Goal: Task Accomplishment & Management: Use online tool/utility

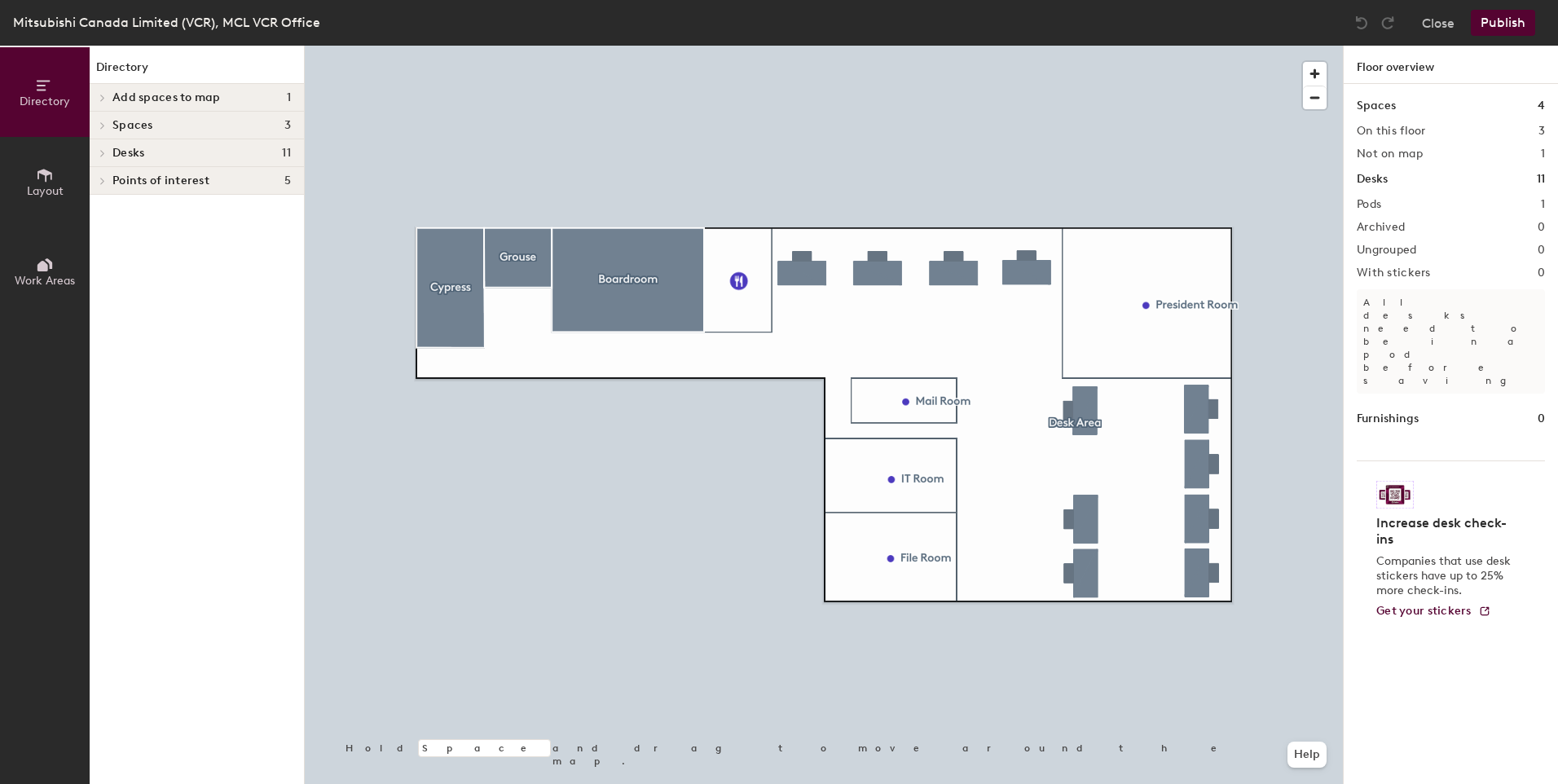
click at [96, 95] on span at bounding box center [102, 98] width 14 height 8
click at [141, 128] on p "President Room" at bounding box center [155, 124] width 84 height 19
click at [38, 176] on icon at bounding box center [45, 174] width 15 height 13
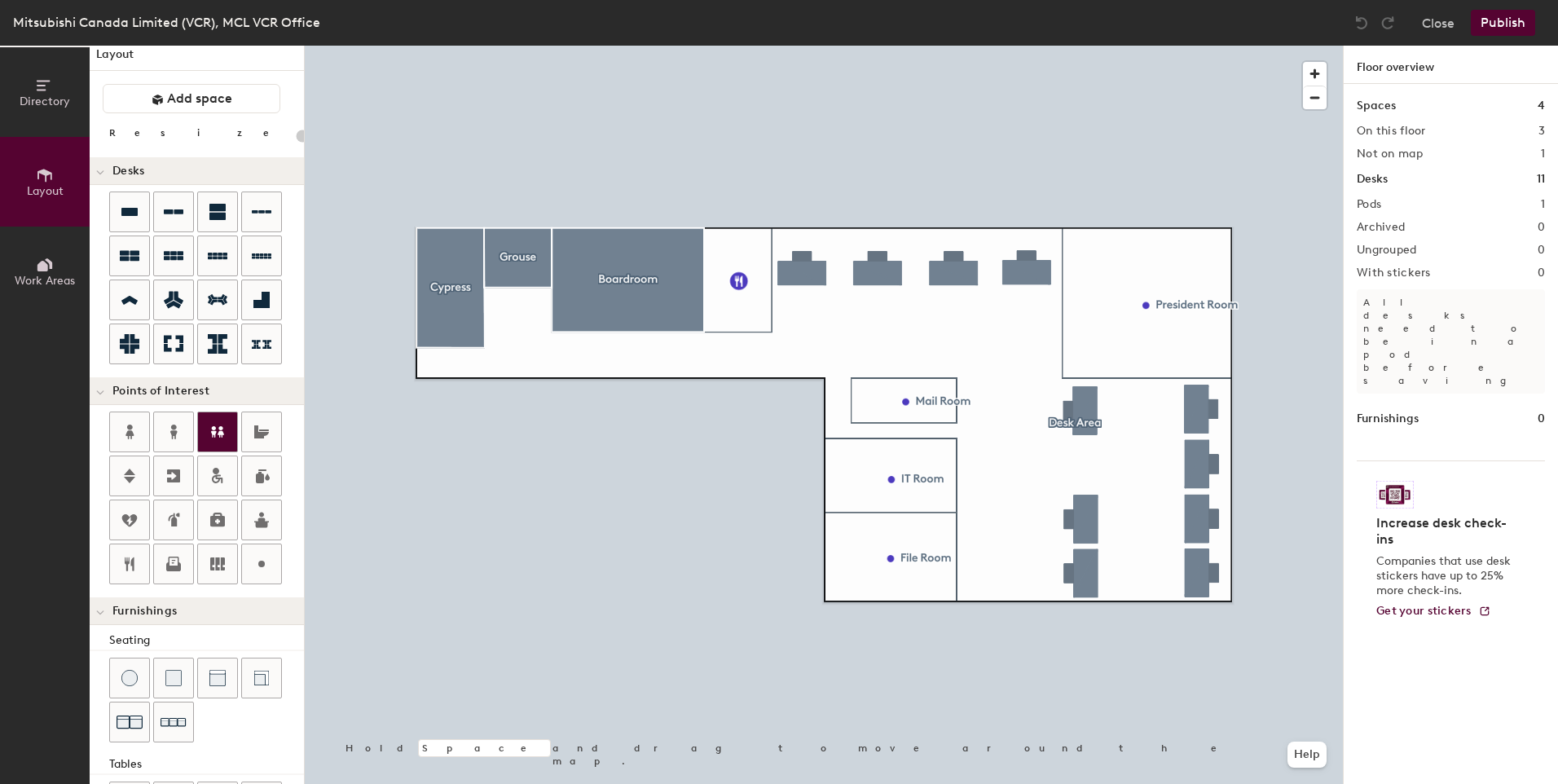
scroll to position [1, 0]
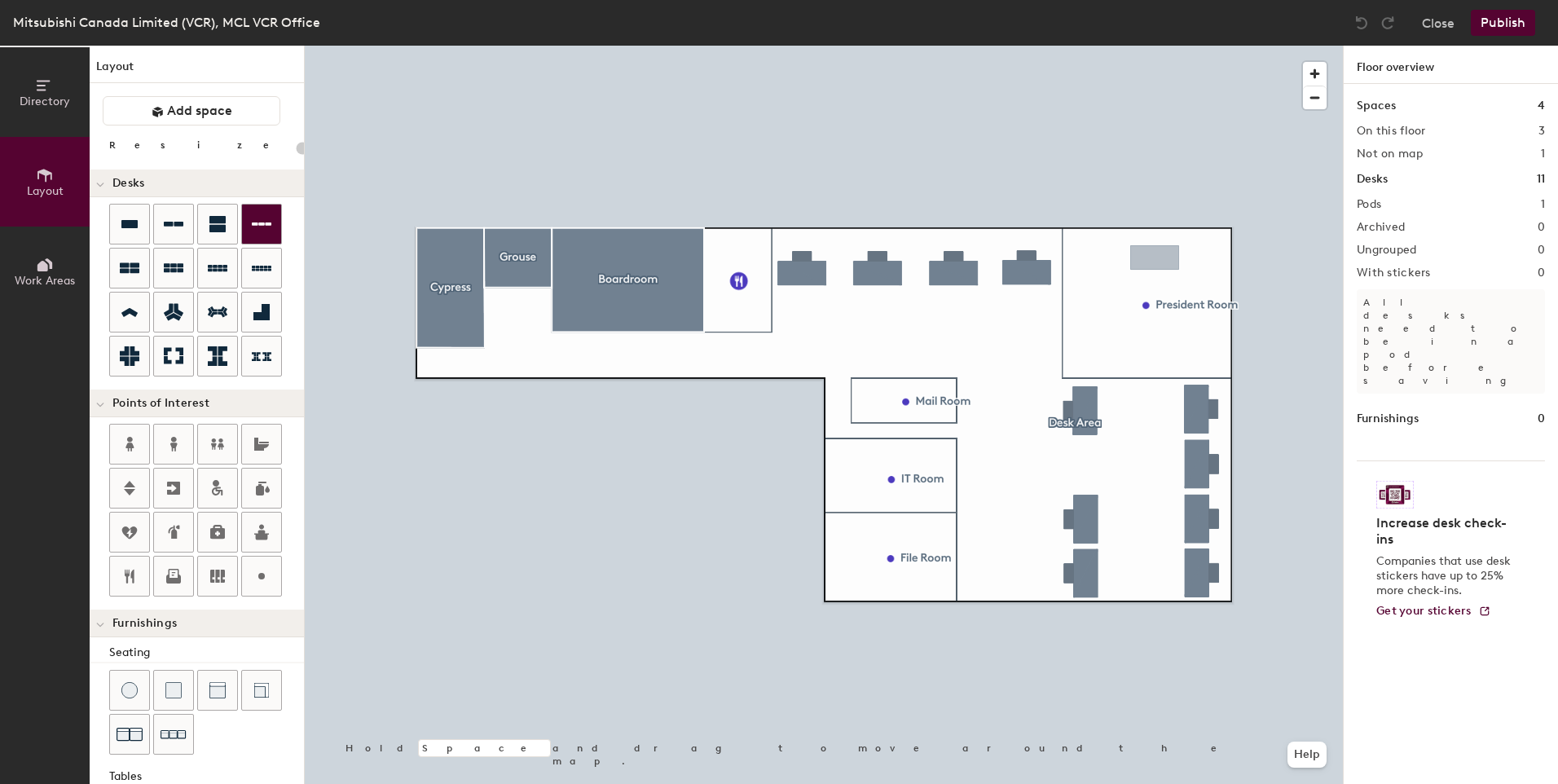
click at [1144, 339] on div "Directory Layout Work Areas Layout Add space Resize Desks Points of Interest Fu…" at bounding box center [779, 414] width 1558 height 738
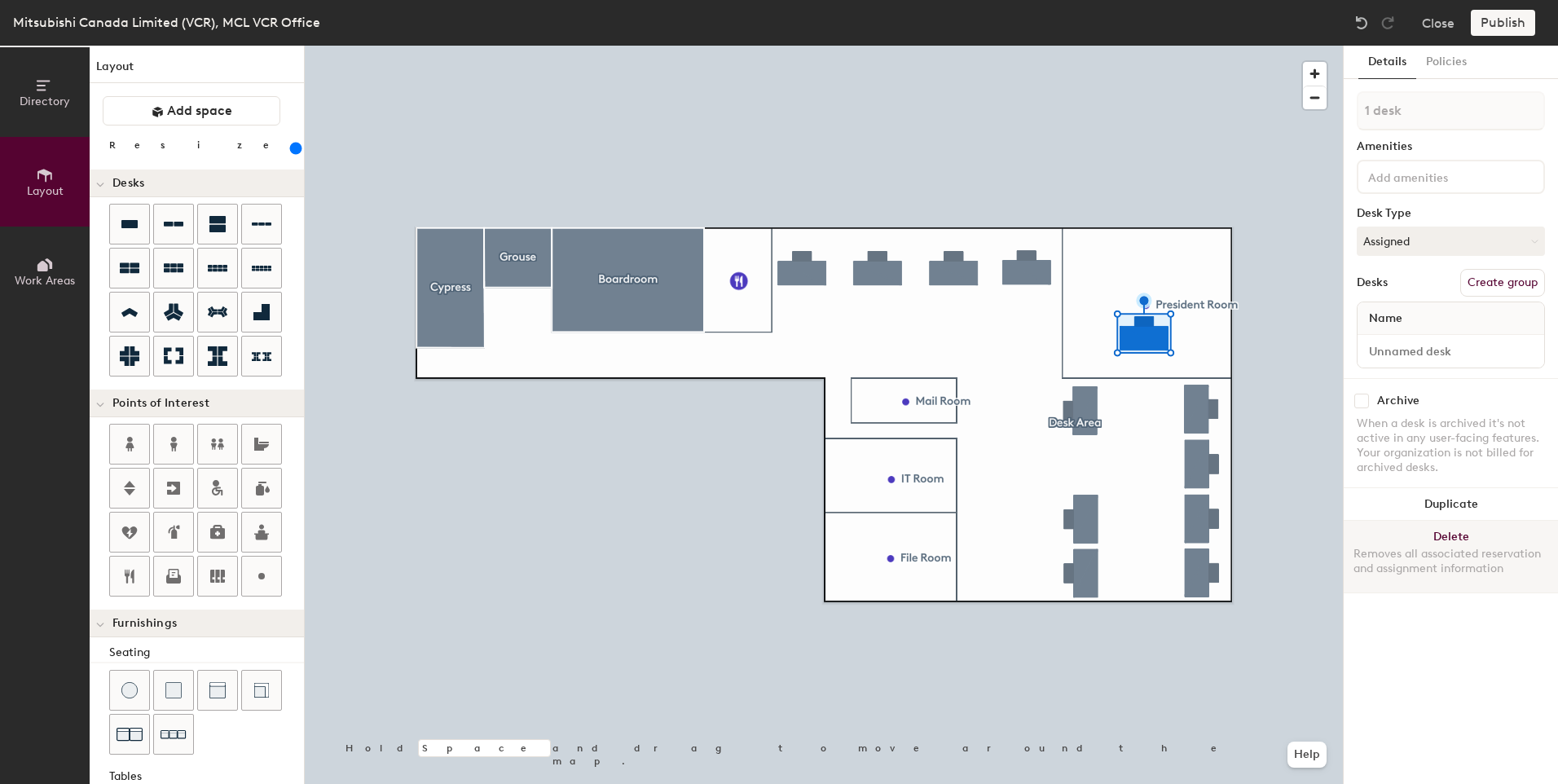
drag, startPoint x: 1419, startPoint y: 25, endPoint x: 1453, endPoint y: 538, distance: 514.1
click at [1453, 538] on button "Delete Removes all associated reservation and assignment information" at bounding box center [1450, 556] width 214 height 72
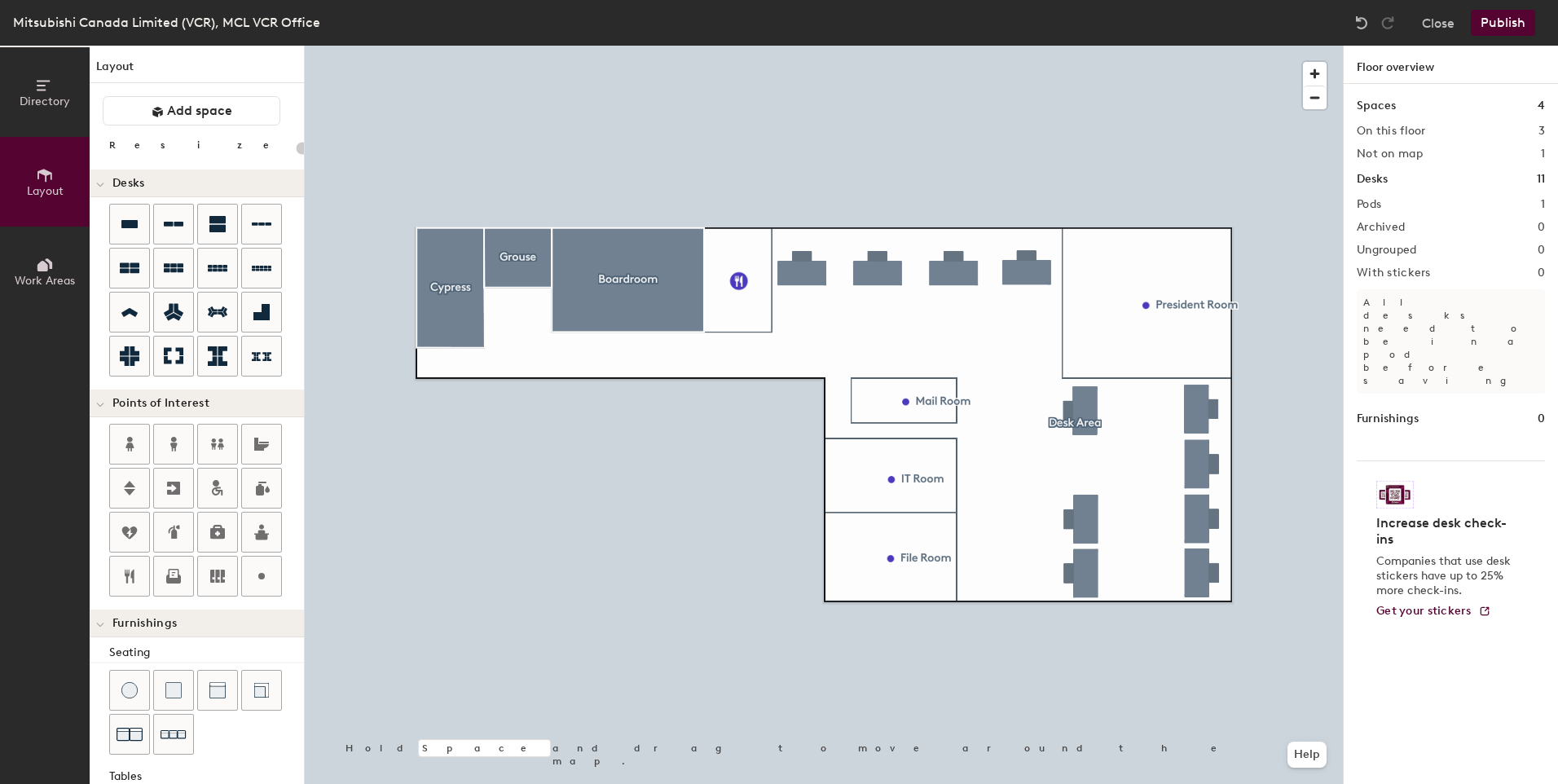
type input "20"
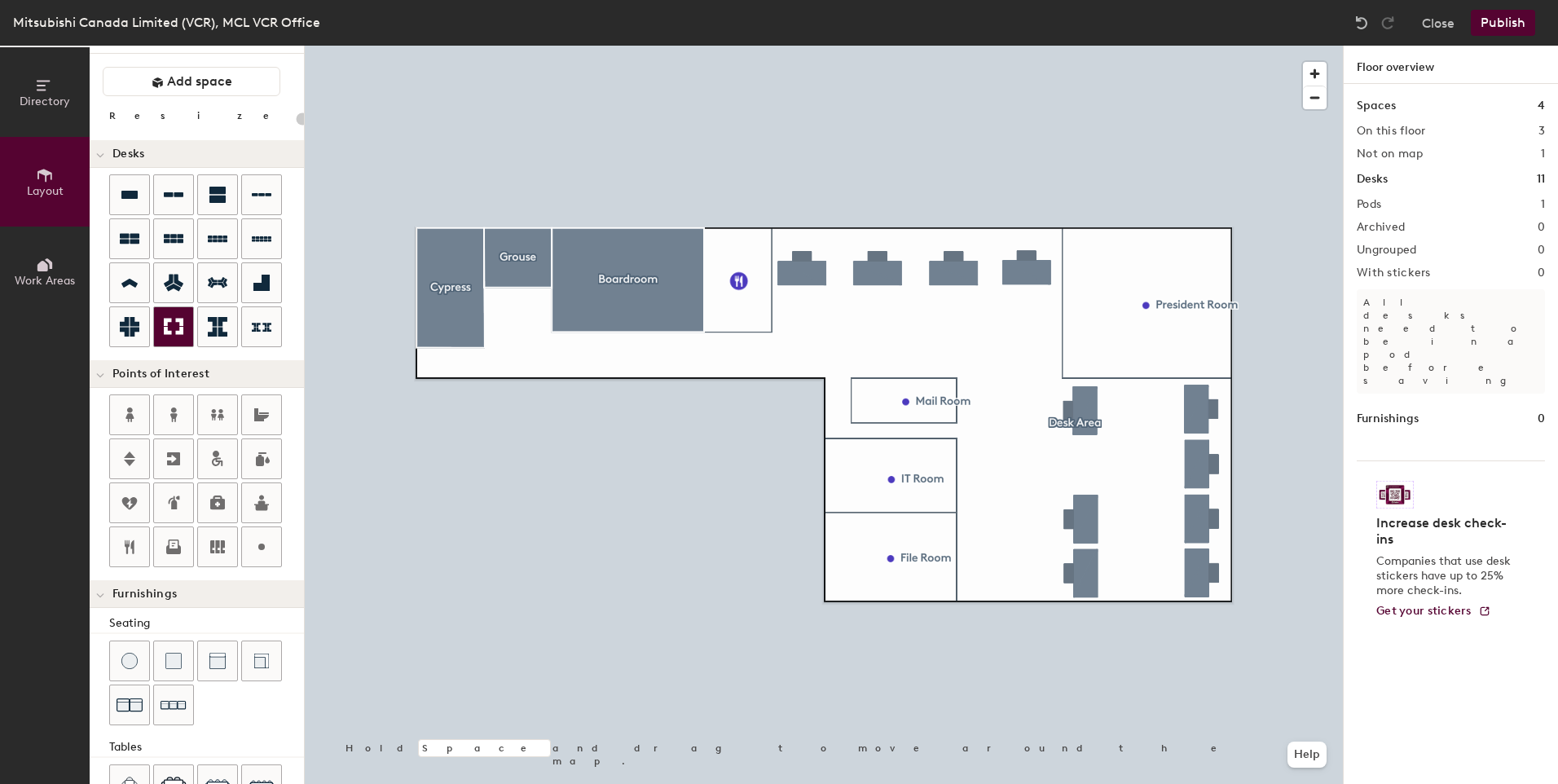
scroll to position [0, 0]
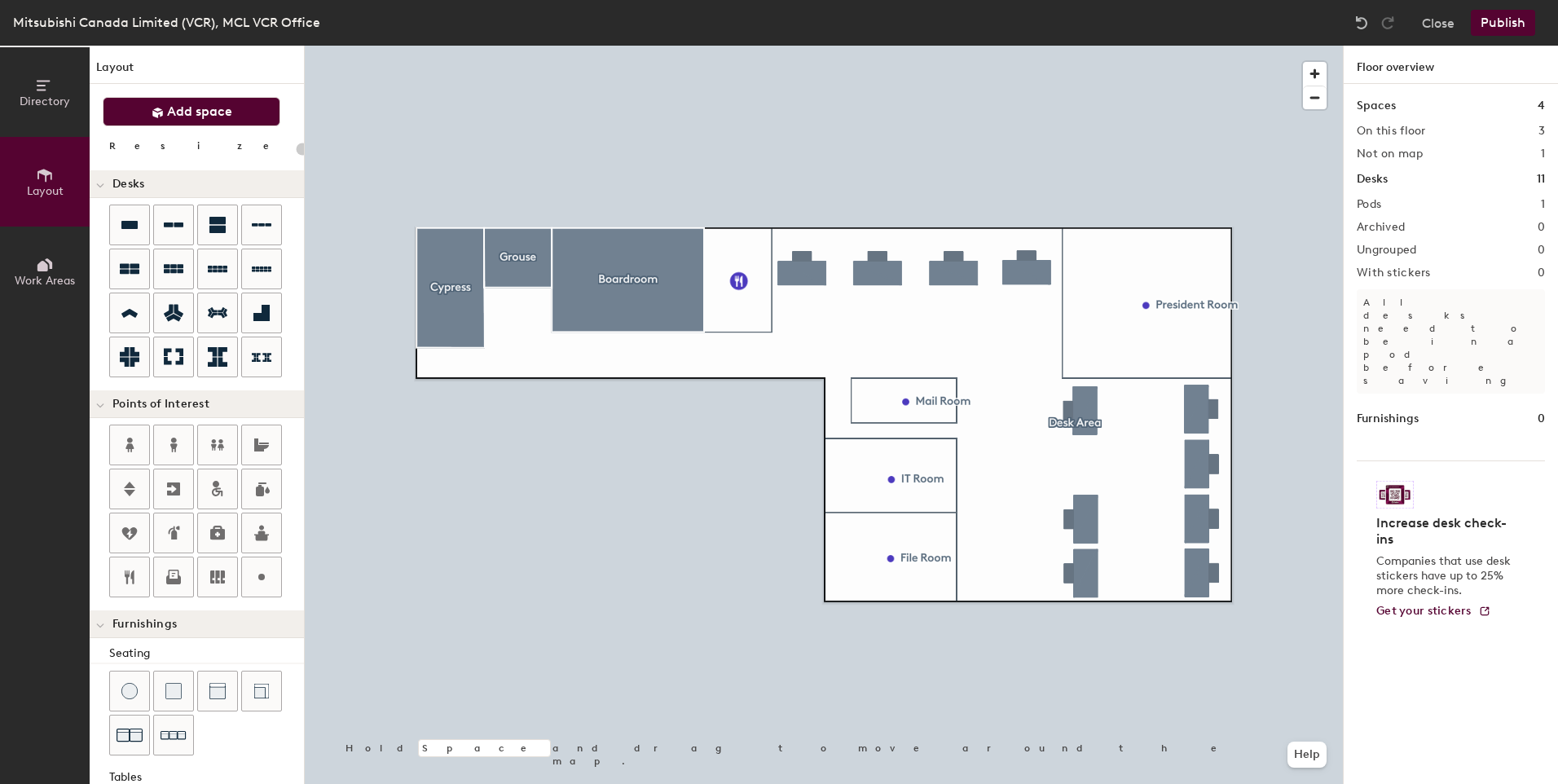
click at [174, 110] on span "Add space" at bounding box center [199, 112] width 65 height 16
click at [169, 109] on span "Add space" at bounding box center [199, 112] width 65 height 16
click at [202, 111] on span "Add space" at bounding box center [199, 112] width 65 height 16
click at [47, 96] on span "Directory" at bounding box center [45, 102] width 51 height 14
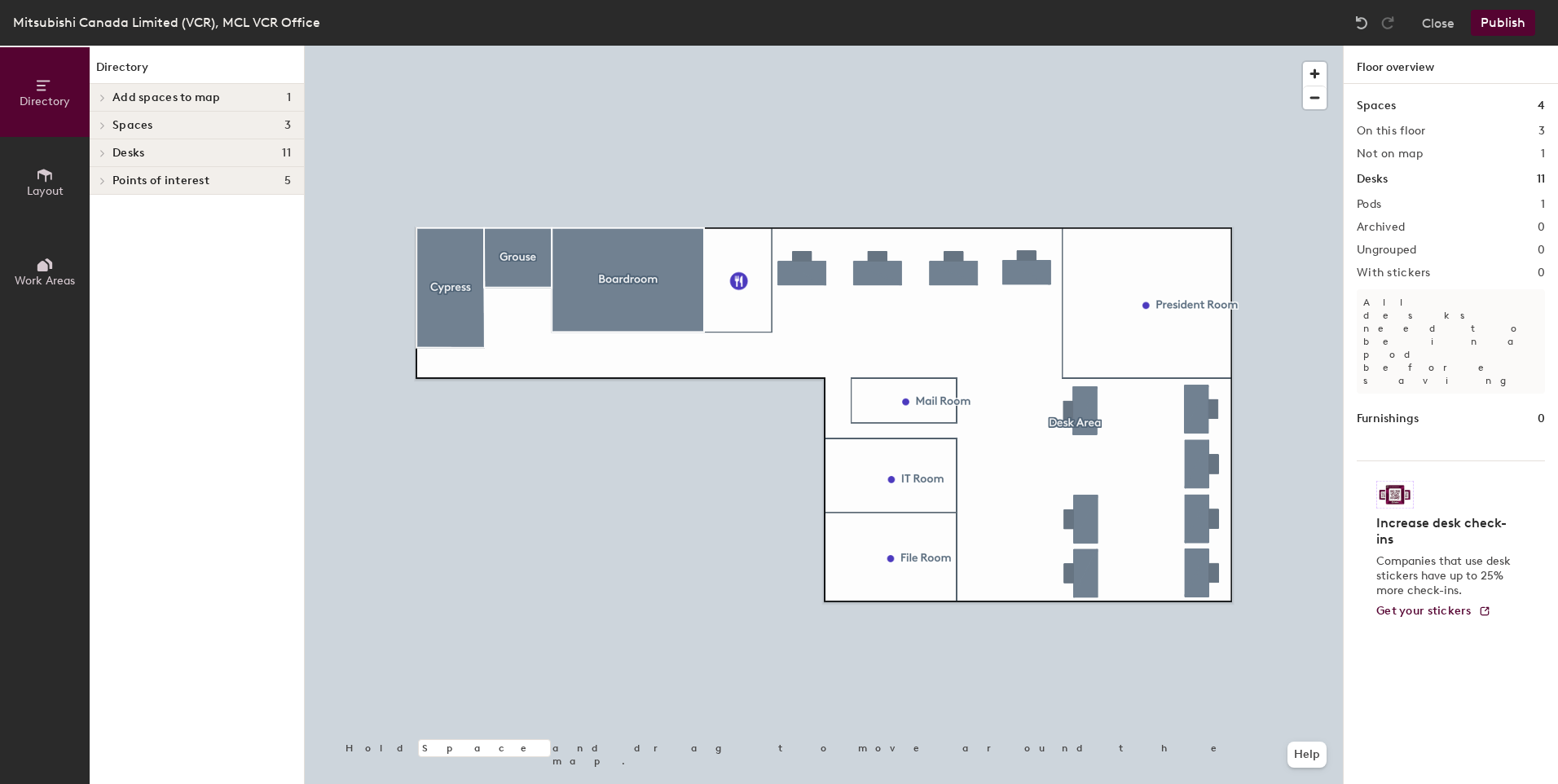
click at [101, 96] on icon at bounding box center [103, 98] width 7 height 8
click at [134, 125] on p "President Room" at bounding box center [155, 124] width 84 height 19
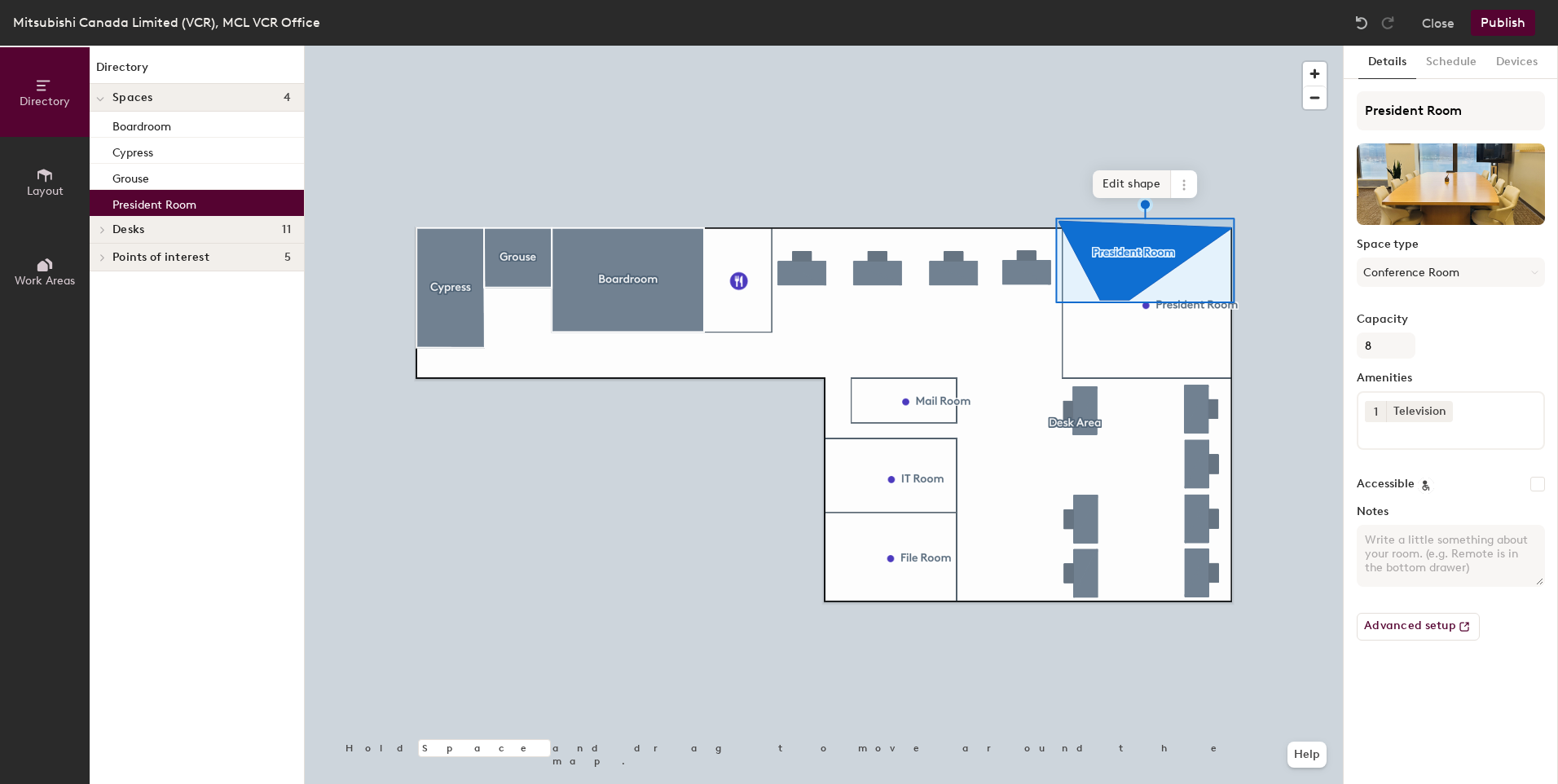
click at [1136, 183] on span "Edit shape" at bounding box center [1131, 184] width 78 height 28
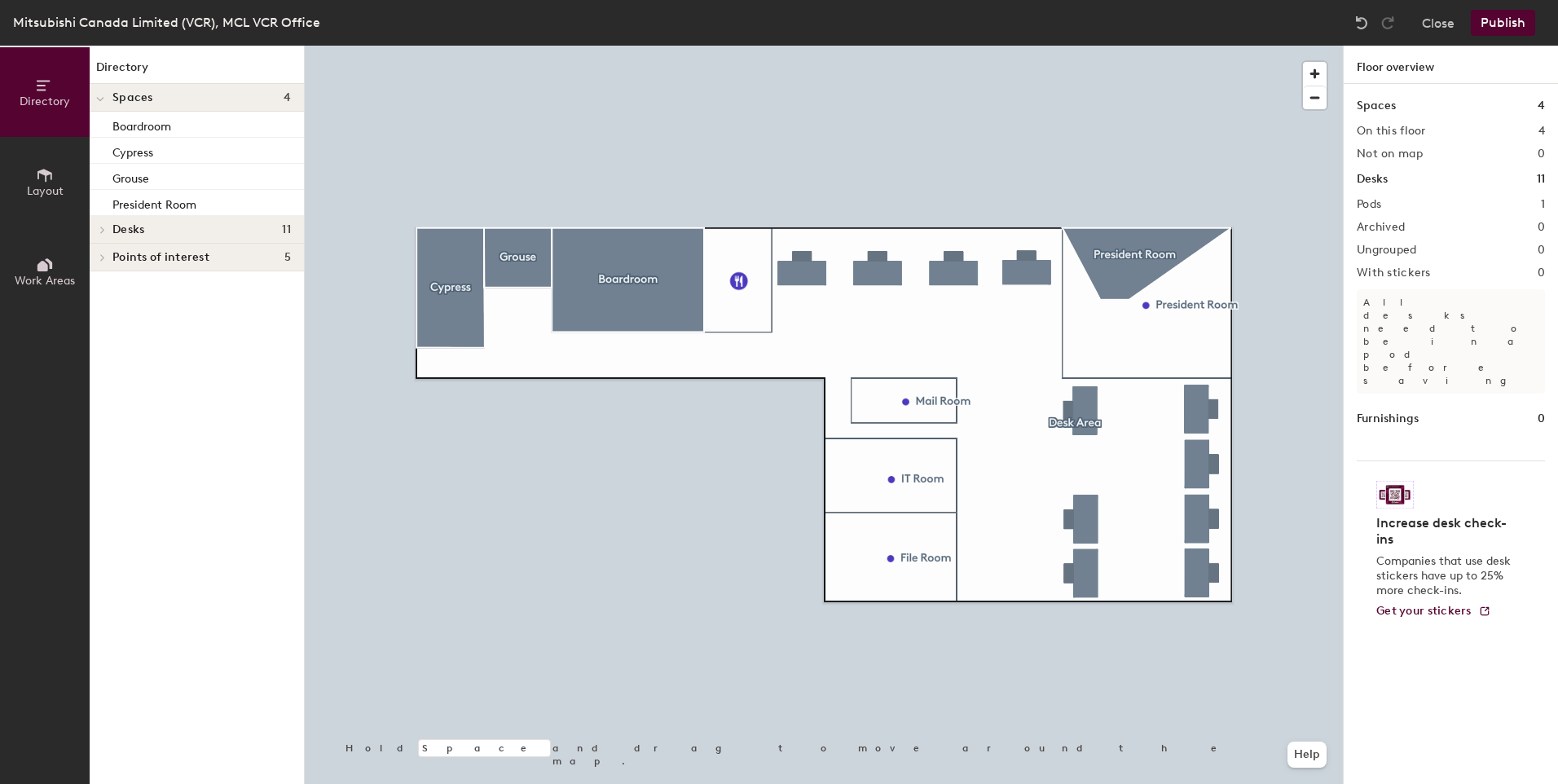
click at [1121, 46] on div at bounding box center [824, 46] width 1039 height 0
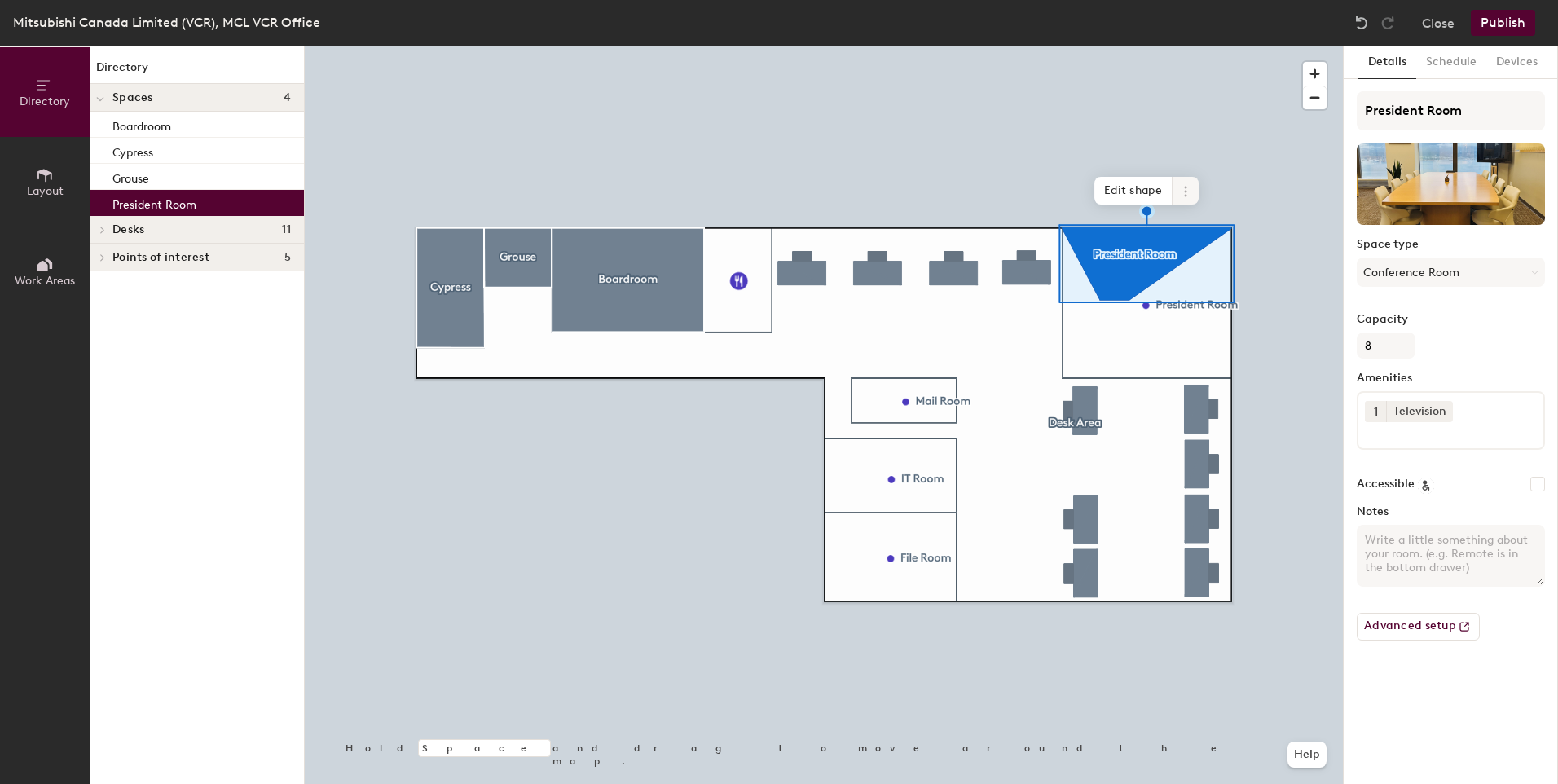
drag, startPoint x: 1136, startPoint y: 183, endPoint x: 1139, endPoint y: 191, distance: 8.5
click at [1139, 191] on span "Edit shape" at bounding box center [1133, 190] width 78 height 28
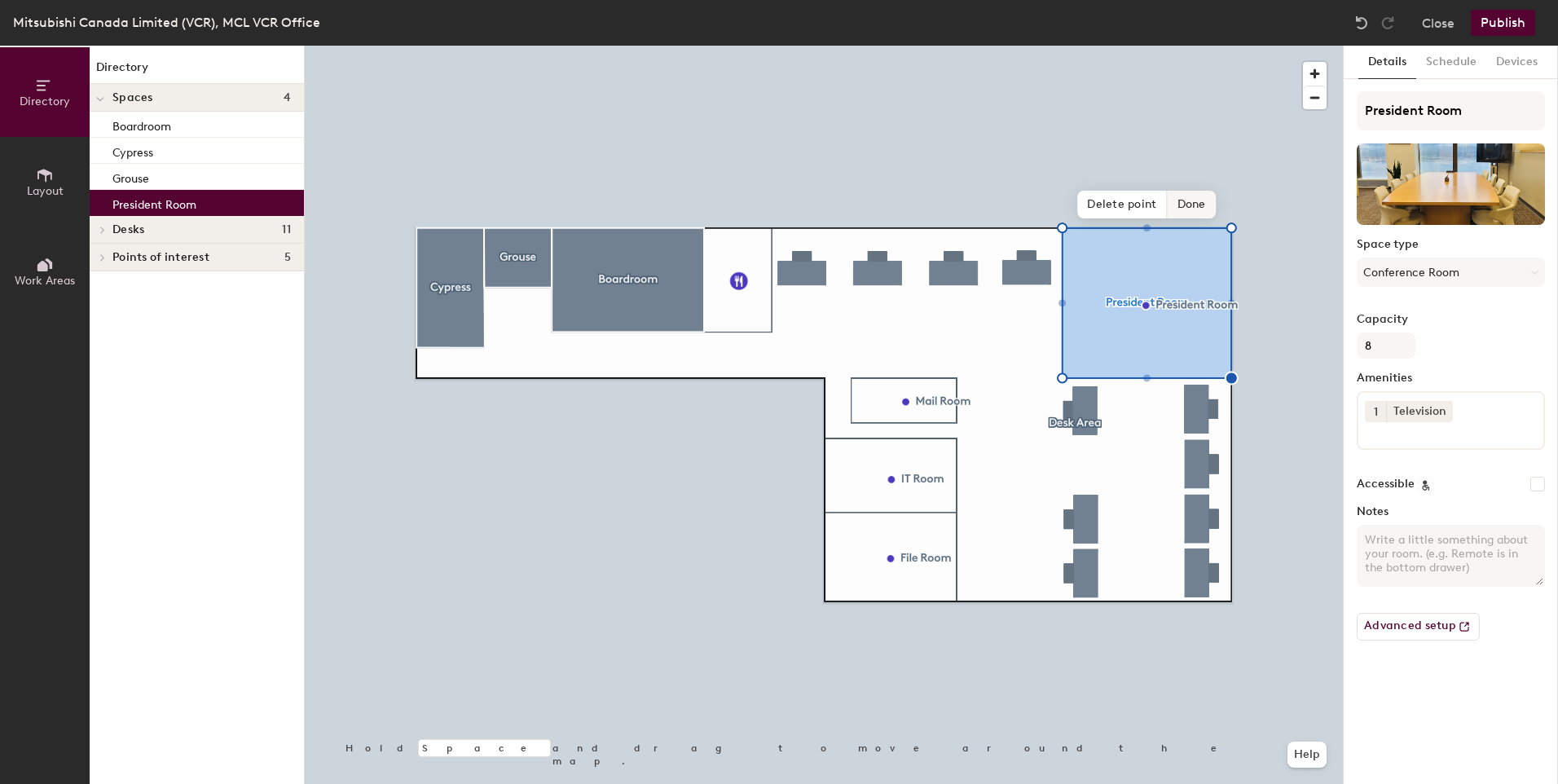
drag, startPoint x: 1139, startPoint y: 191, endPoint x: 1191, endPoint y: 208, distance: 54.7
click at [1191, 208] on span "Done" at bounding box center [1192, 204] width 48 height 28
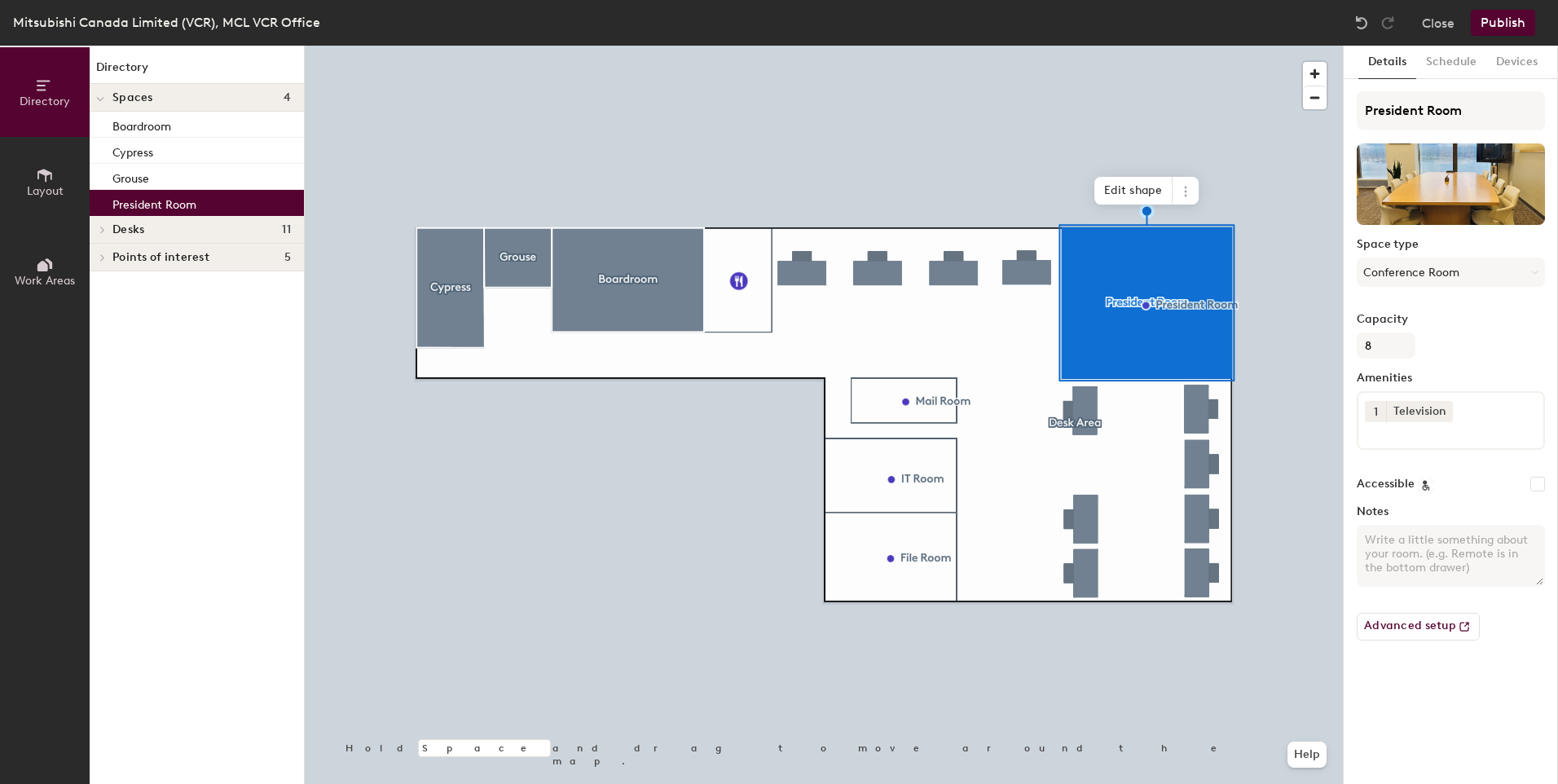
click at [39, 188] on span "Layout" at bounding box center [45, 191] width 37 height 14
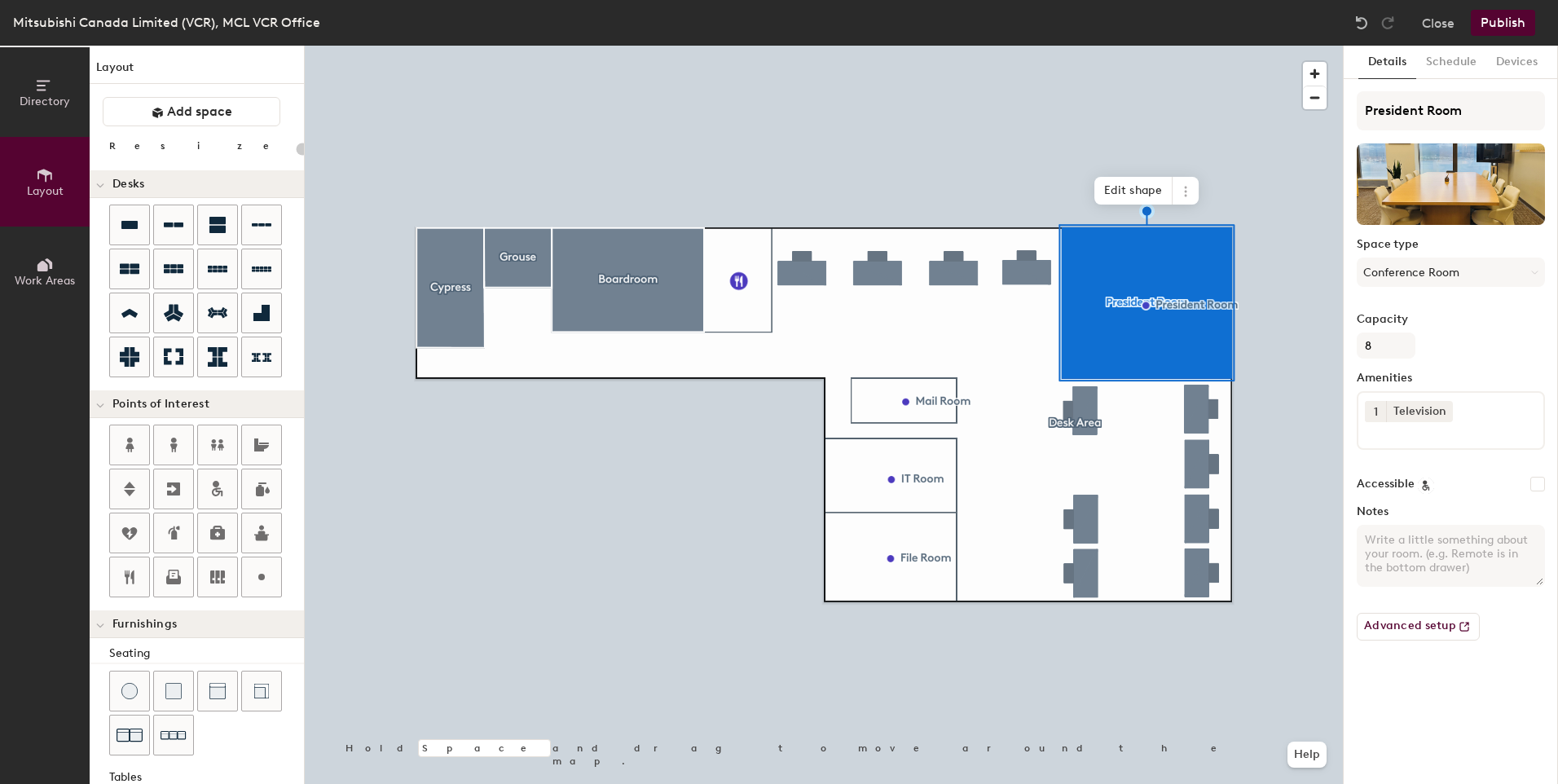
click at [43, 178] on icon at bounding box center [45, 175] width 18 height 18
click at [1419, 110] on input "President Room" at bounding box center [1450, 111] width 188 height 39
type input "President' Room"
type input "20"
type input "President's Room"
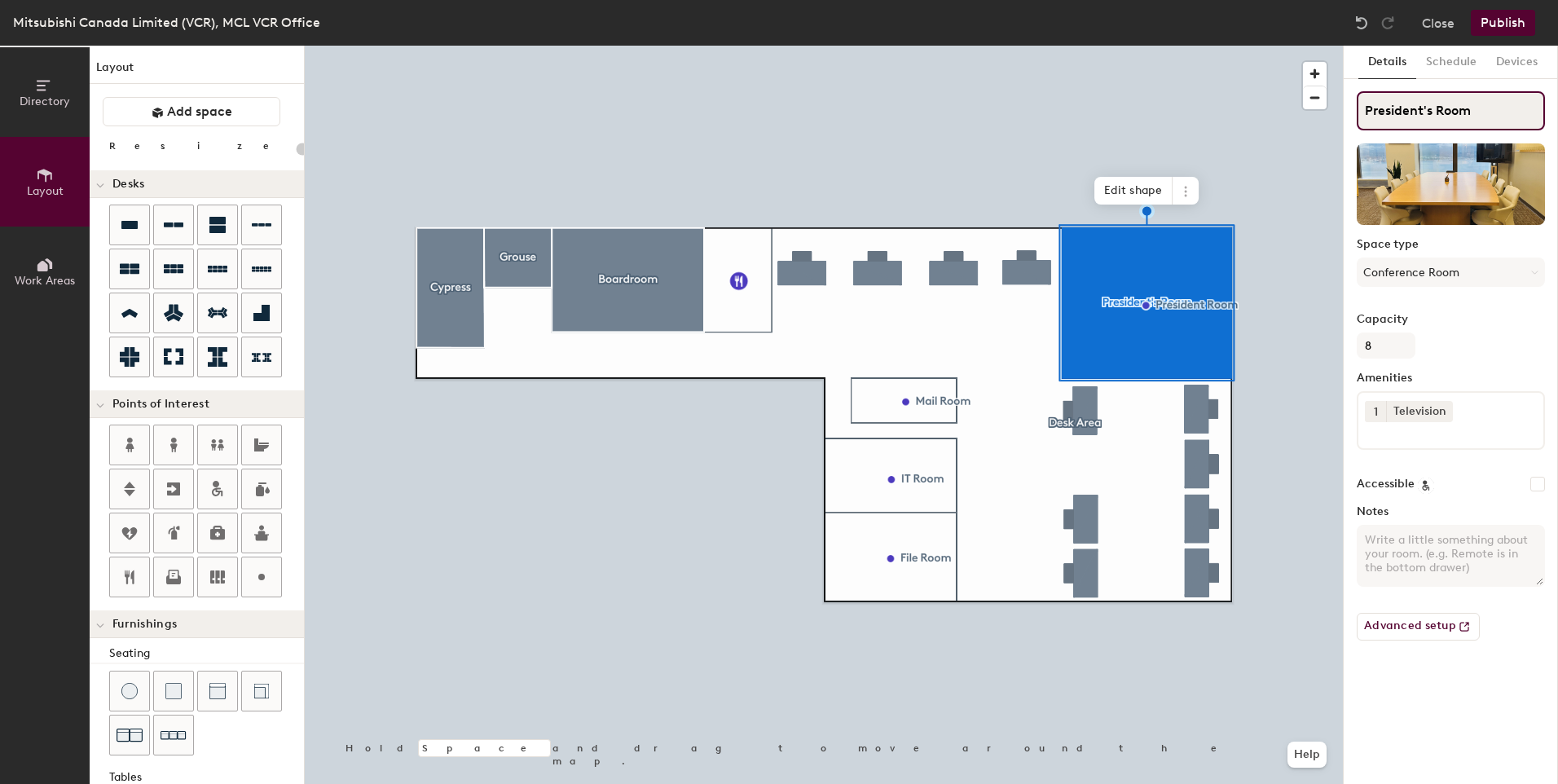
type input "20"
type input "President'ss Room"
type input "20"
type input "President's Room"
type input "20"
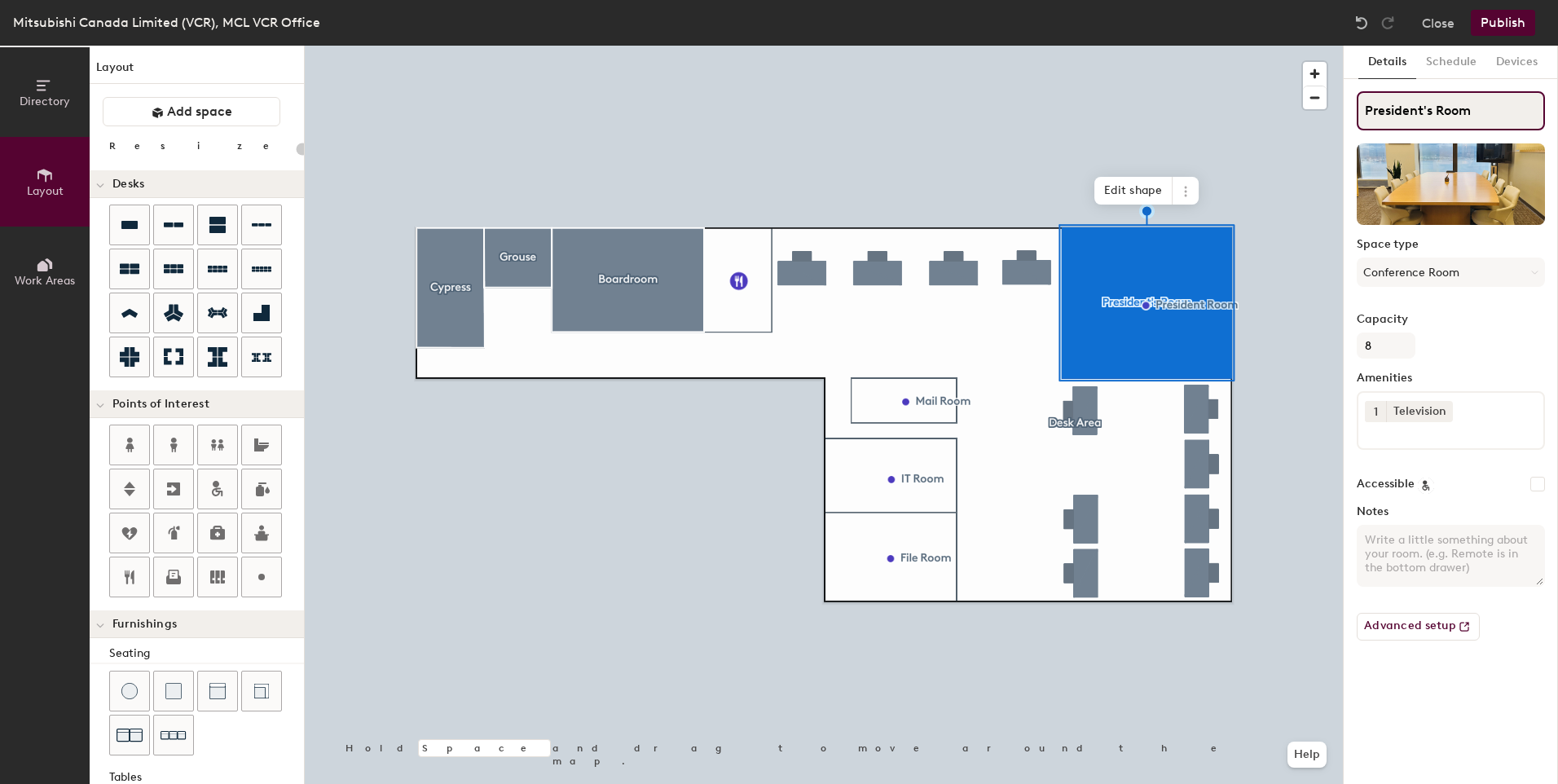
type input "President's Room"
click at [1508, 24] on button "Publish" at bounding box center [1503, 23] width 65 height 26
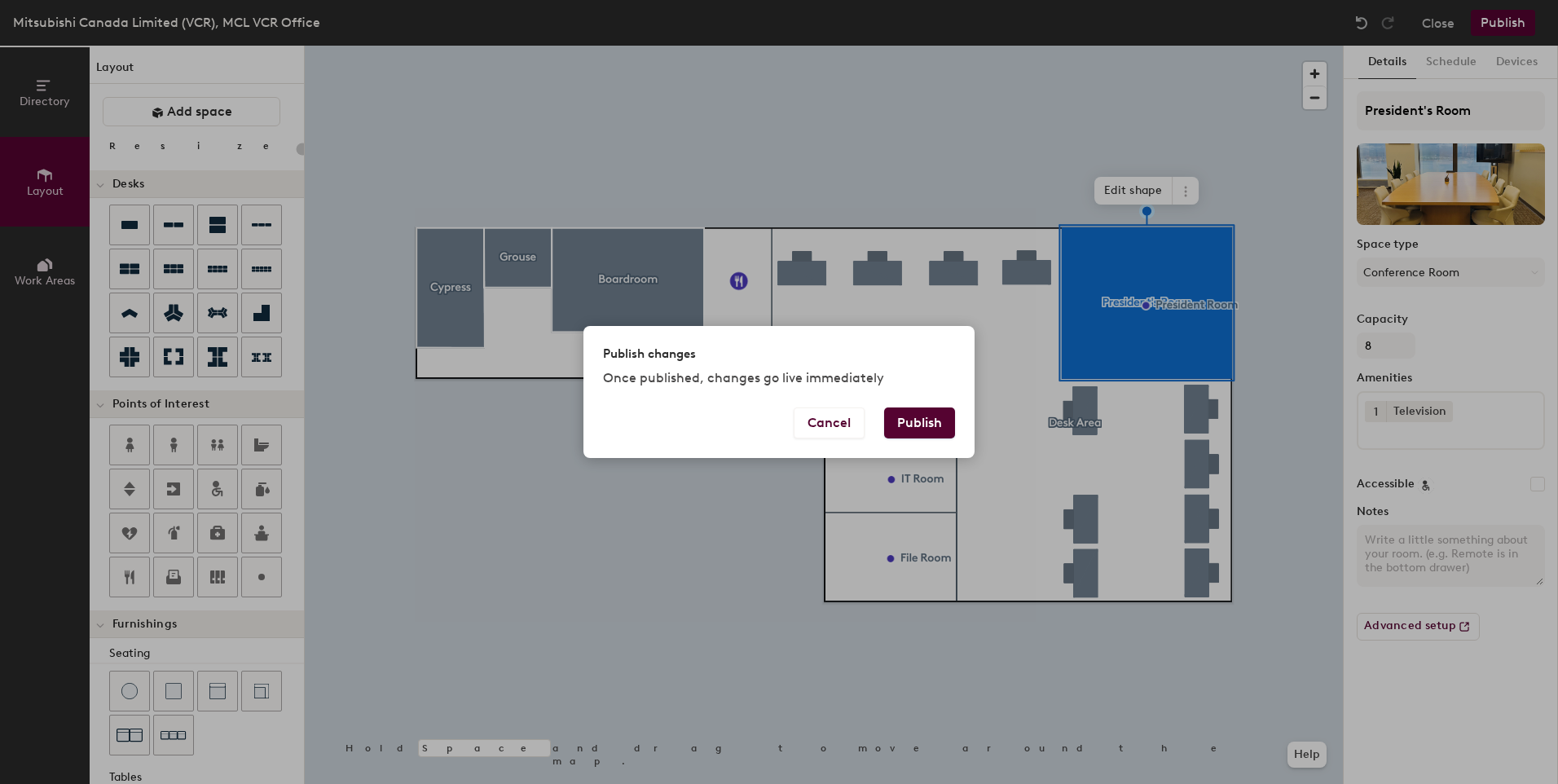
click at [923, 422] on button "Publish" at bounding box center [919, 422] width 71 height 31
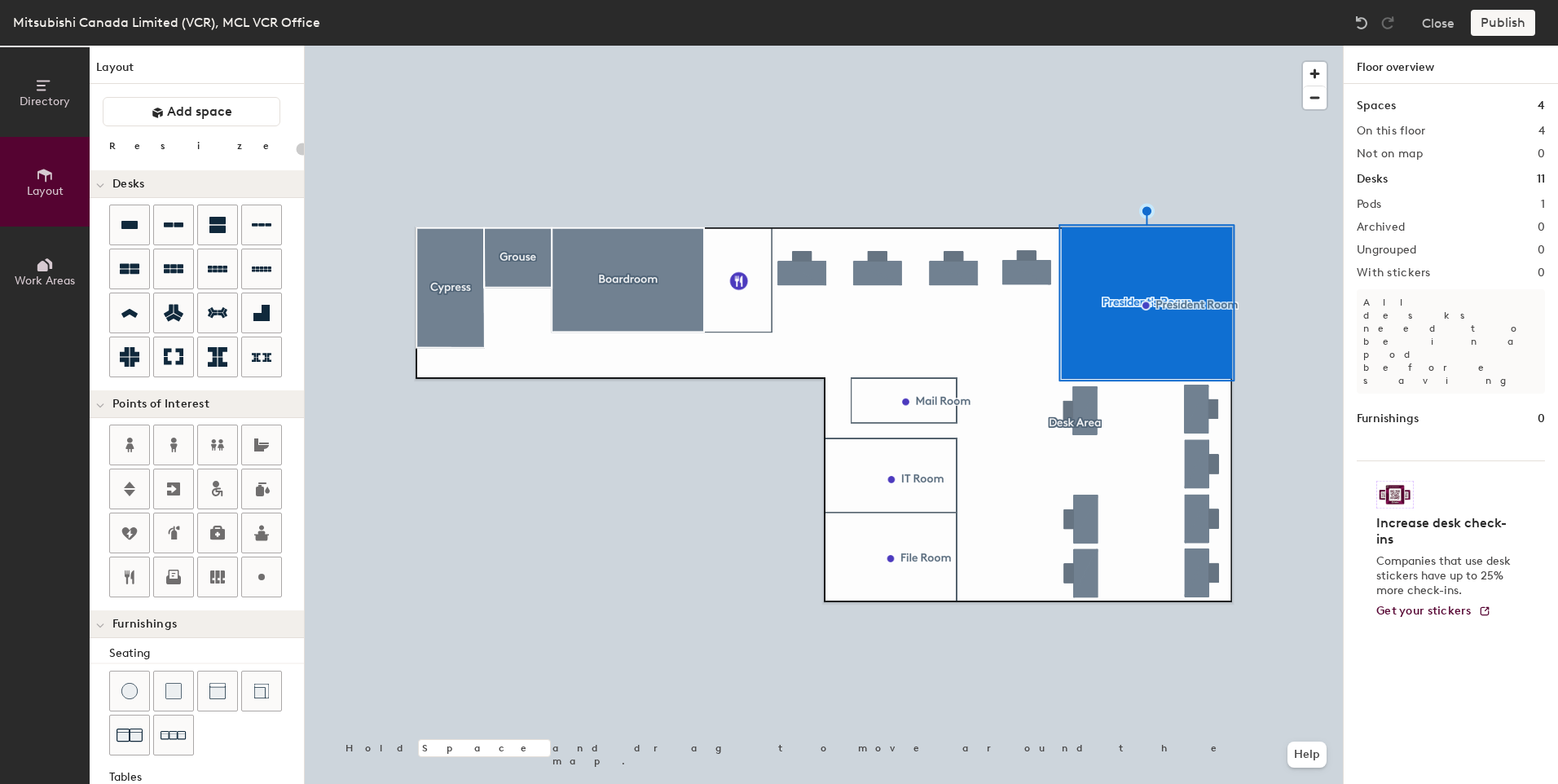
type input "20"
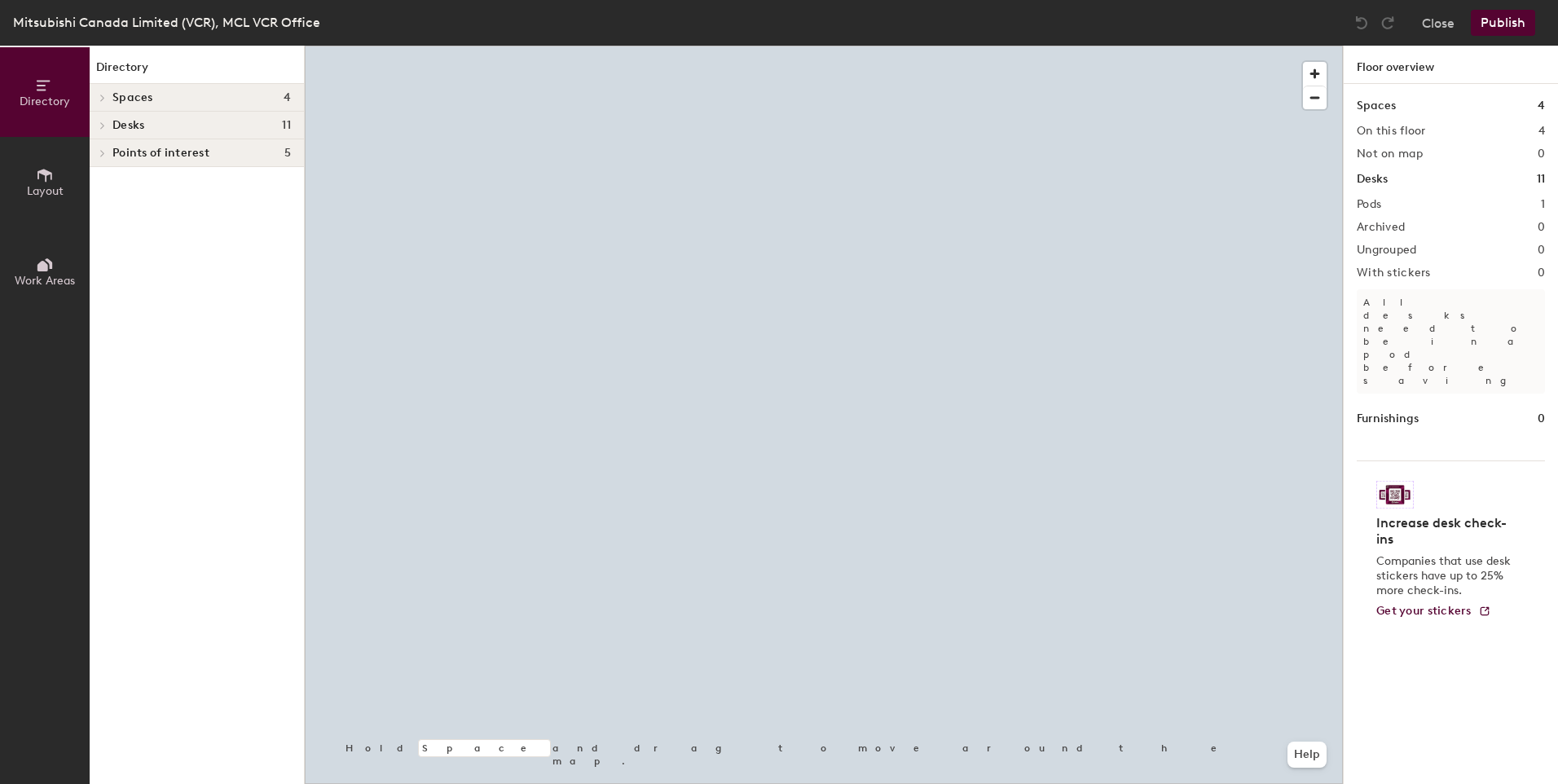
click at [101, 153] on icon at bounding box center [103, 153] width 7 height 8
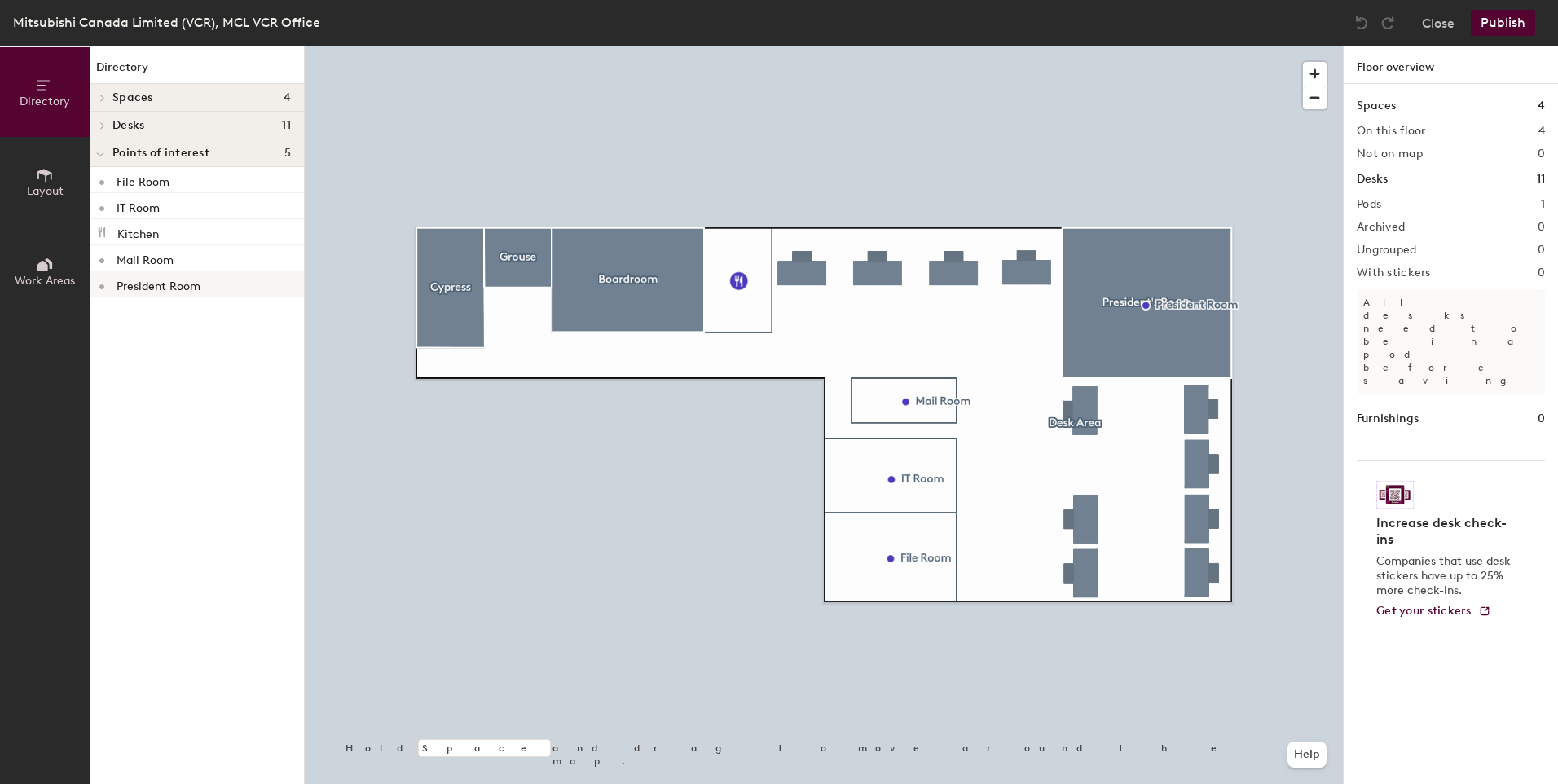
click at [119, 288] on p "President Room" at bounding box center [158, 284] width 84 height 19
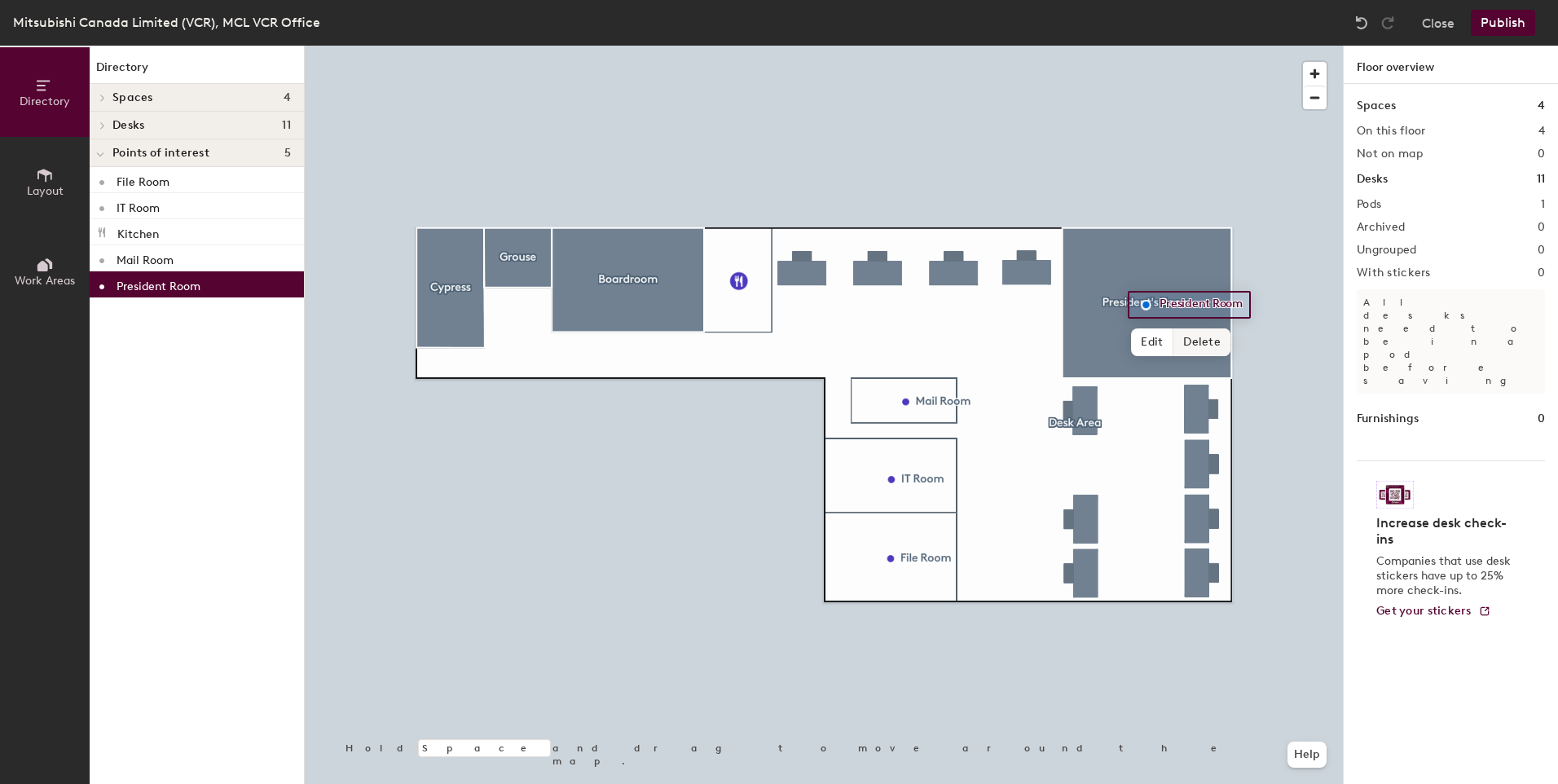
click at [1199, 347] on span "Delete" at bounding box center [1201, 343] width 57 height 28
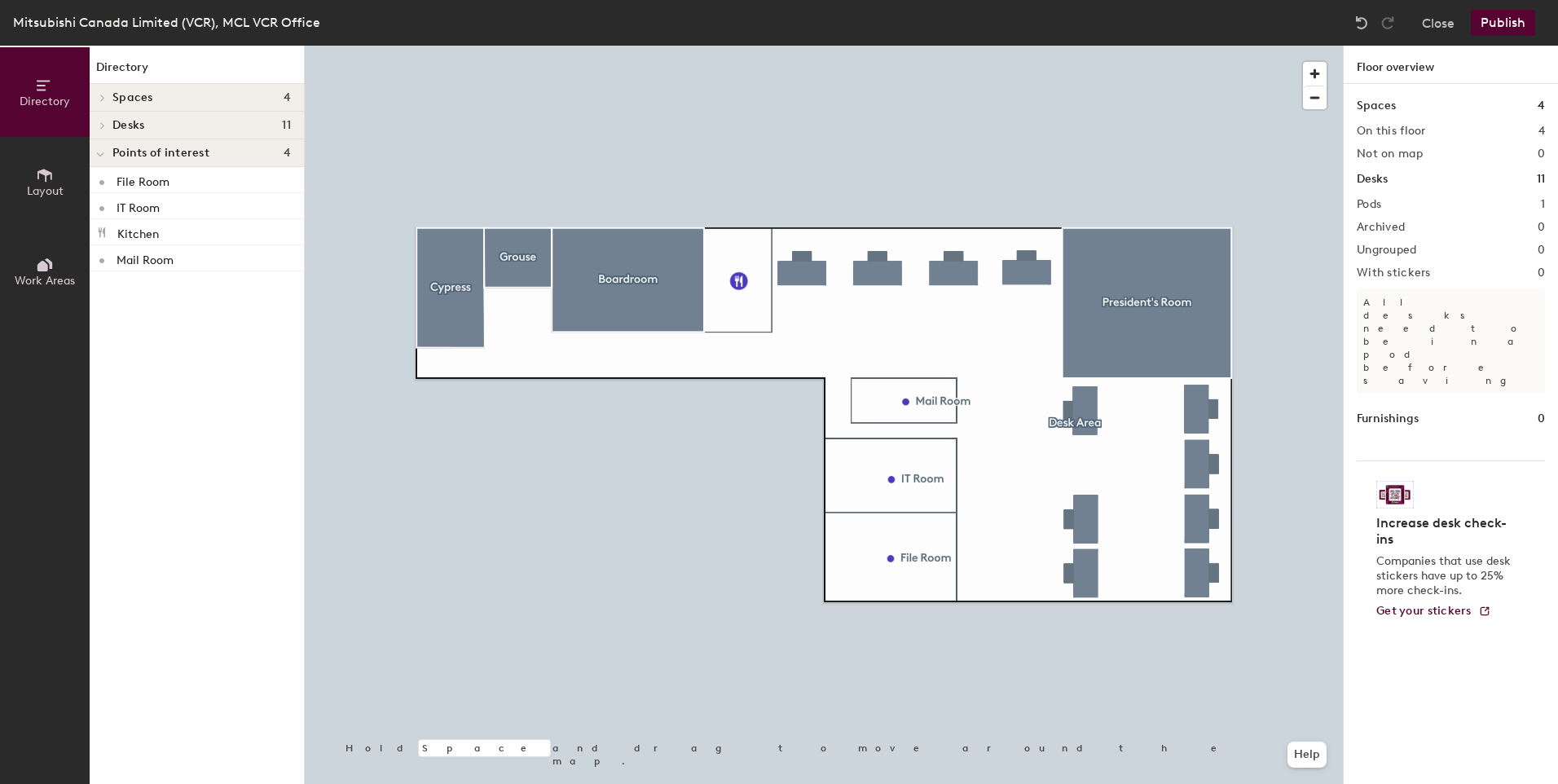
click at [1501, 27] on button "Publish" at bounding box center [1503, 23] width 65 height 26
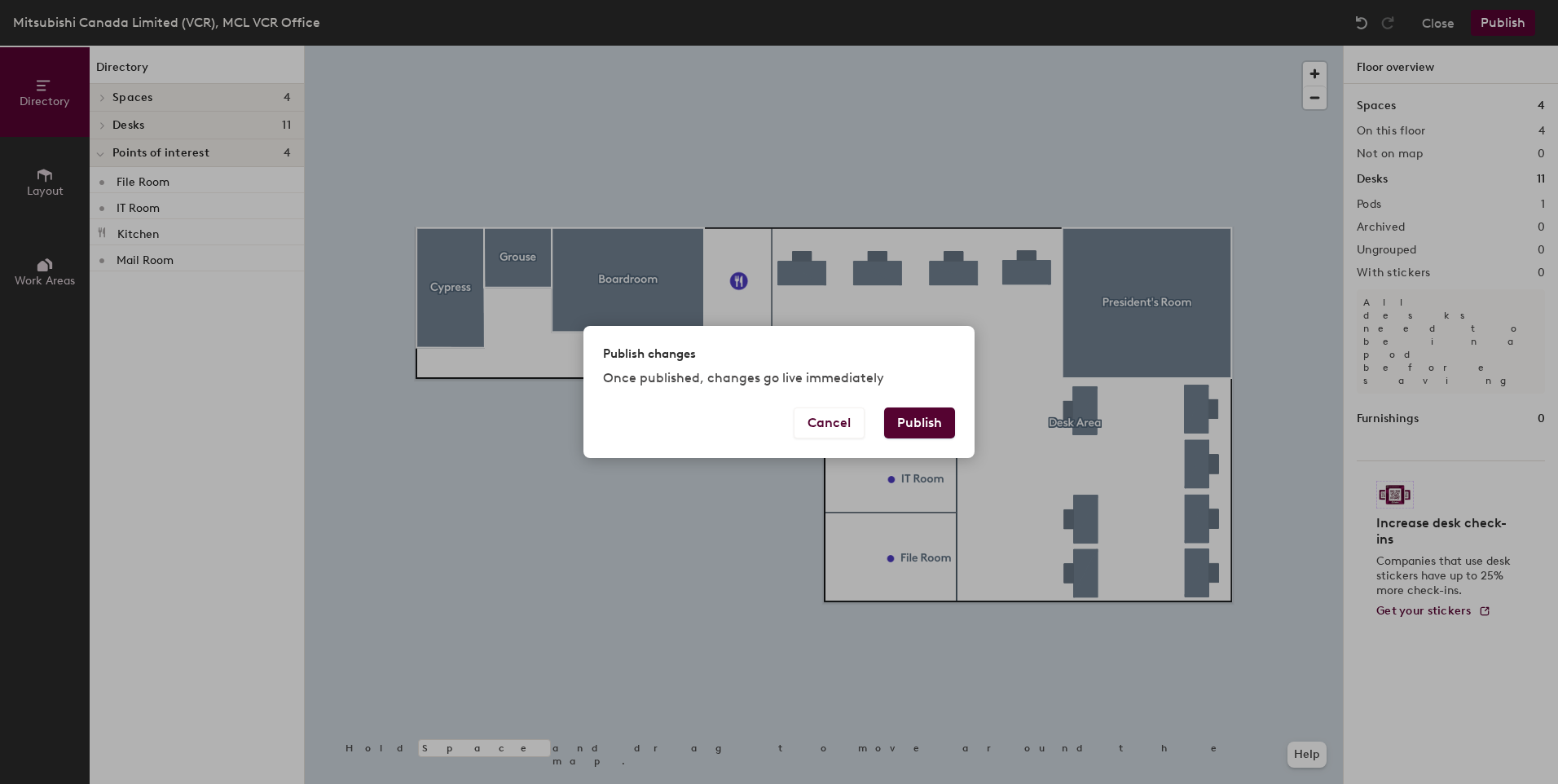
click at [922, 427] on button "Publish" at bounding box center [919, 422] width 71 height 31
